Goal: Task Accomplishment & Management: Manage account settings

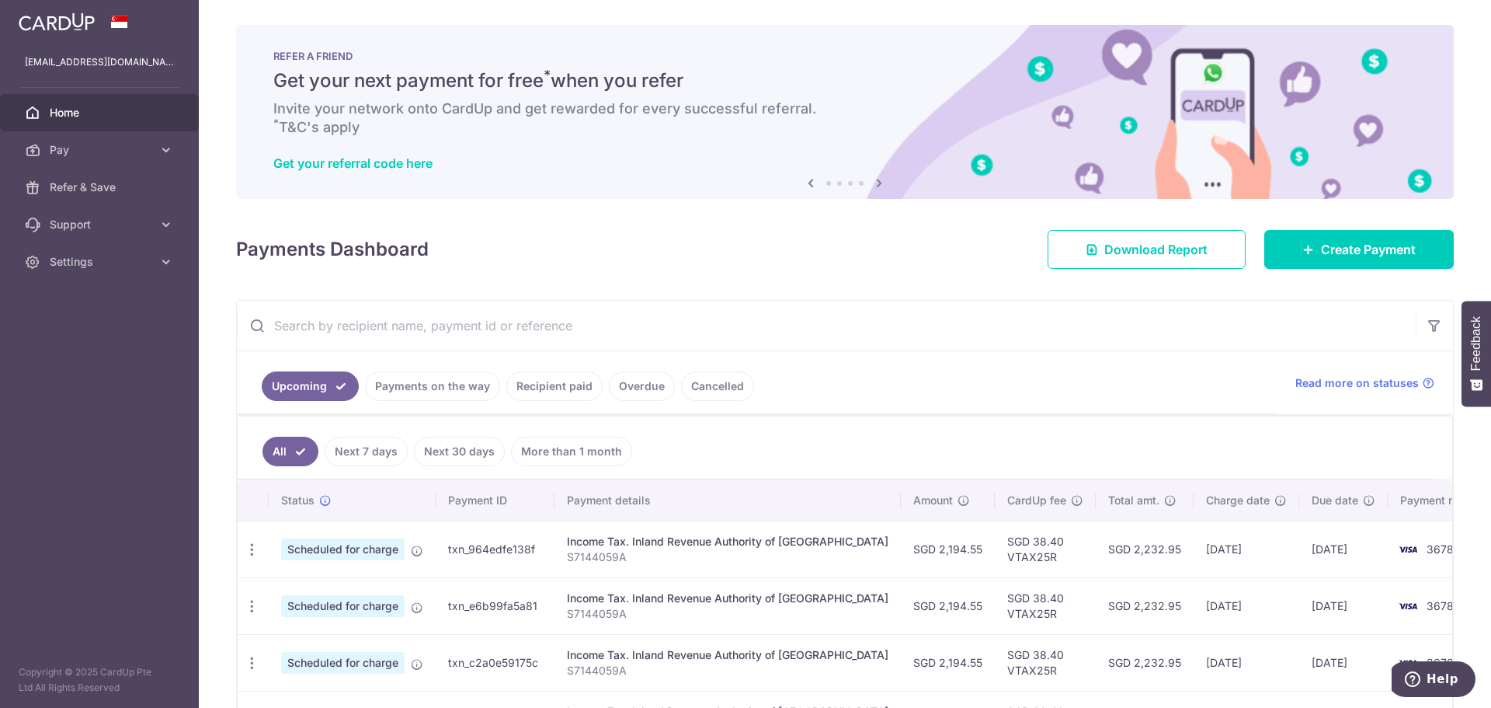
click at [43, 110] on link "Home" at bounding box center [99, 112] width 199 height 37
